Goal: Information Seeking & Learning: Find specific fact

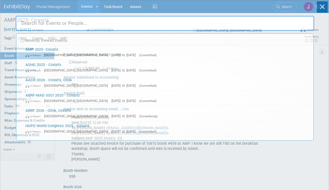
select select "Yes"
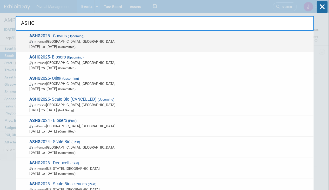
type input "ASHG"
click at [75, 48] on span "(Committed)" at bounding box center [66, 47] width 18 height 4
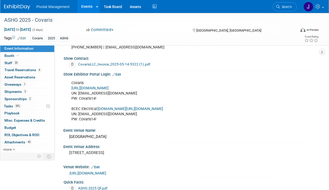
scroll to position [339, 0]
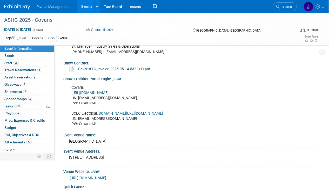
click at [108, 91] on link "https://ASHG25.exh.mapyourshow.com/" at bounding box center [89, 93] width 37 height 4
drag, startPoint x: 98, startPoint y: 100, endPoint x: 80, endPoint y: 100, distance: 17.9
click at [80, 100] on div "Covaris https://ASHG25.exh.mapyourshow.com/ UN: jgatton@pivotalmgt.com PW: Cova…" at bounding box center [168, 106] width 200 height 47
copy div "Covaris14!"
click at [80, 3] on link "Events" at bounding box center [86, 6] width 19 height 13
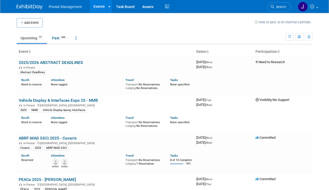
click at [282, 10] on link "Search" at bounding box center [279, 6] width 24 height 9
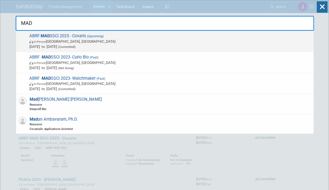
type input "MAD"
click at [183, 40] on span "In-Person Richmond, VA" at bounding box center [169, 41] width 281 height 5
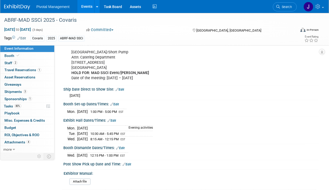
scroll to position [504, 0]
